Goal: Check status: Check status

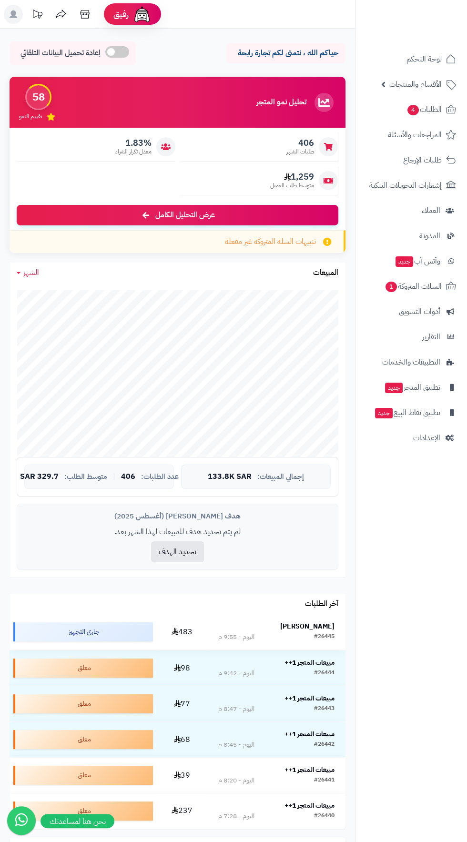
click at [331, 615] on td "علاء ملطاني #26445 اليوم - 9:55 م" at bounding box center [276, 631] width 138 height 35
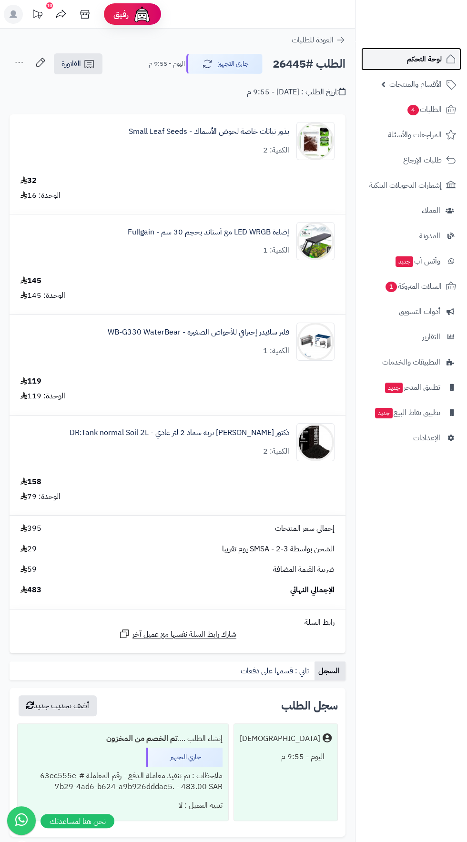
click at [451, 59] on icon at bounding box center [450, 58] width 11 height 11
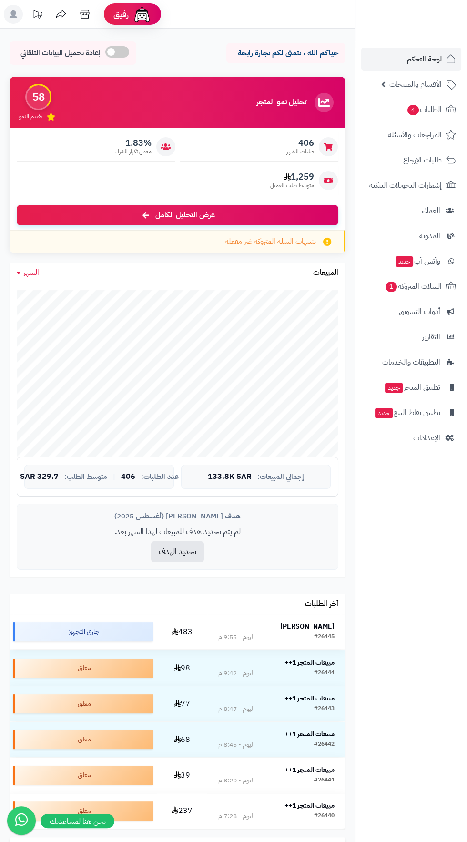
click at [326, 622] on strong "[PERSON_NAME]" at bounding box center [307, 627] width 54 height 10
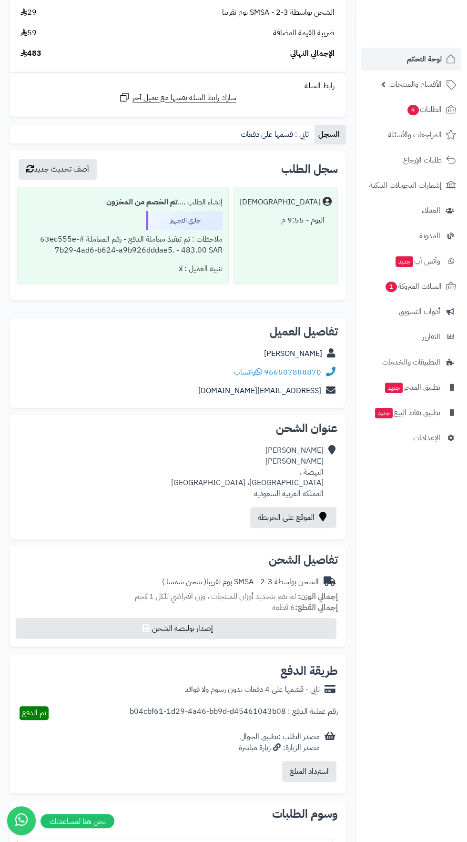
scroll to position [662, 0]
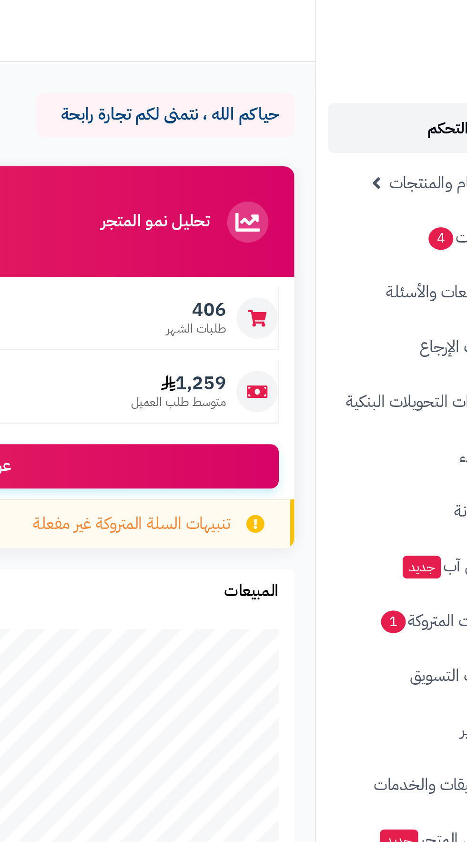
click at [379, 64] on link "لوحة التحكم" at bounding box center [411, 59] width 100 height 23
